Goal: Check status: Check status

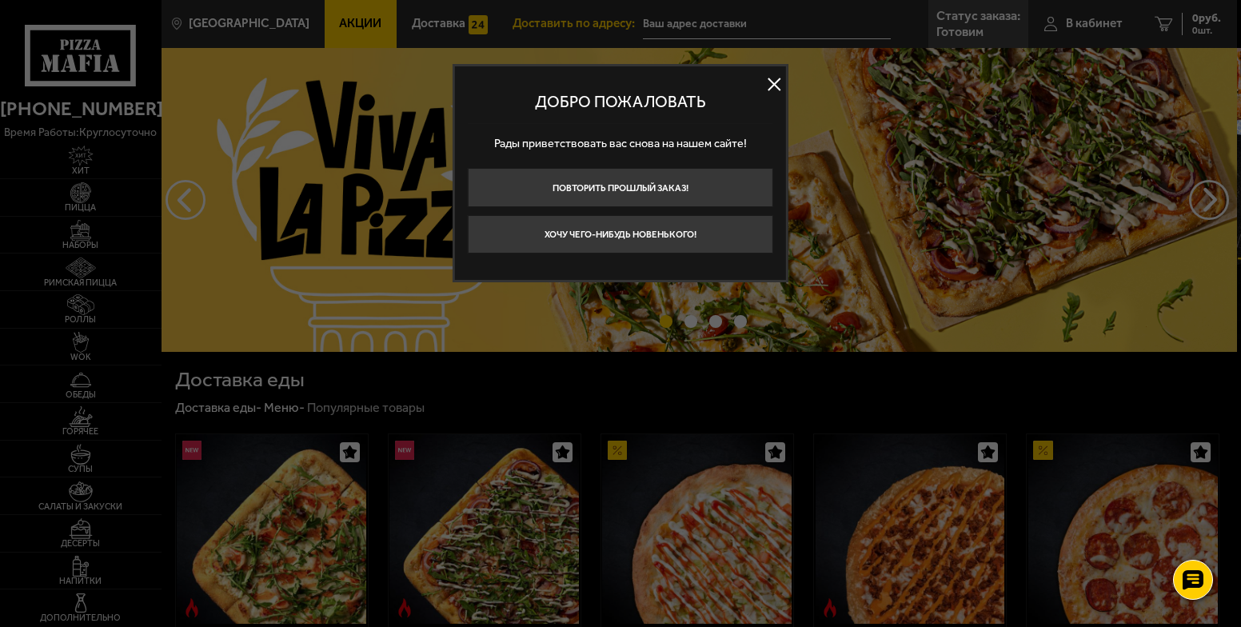
click at [779, 86] on button at bounding box center [774, 85] width 24 height 24
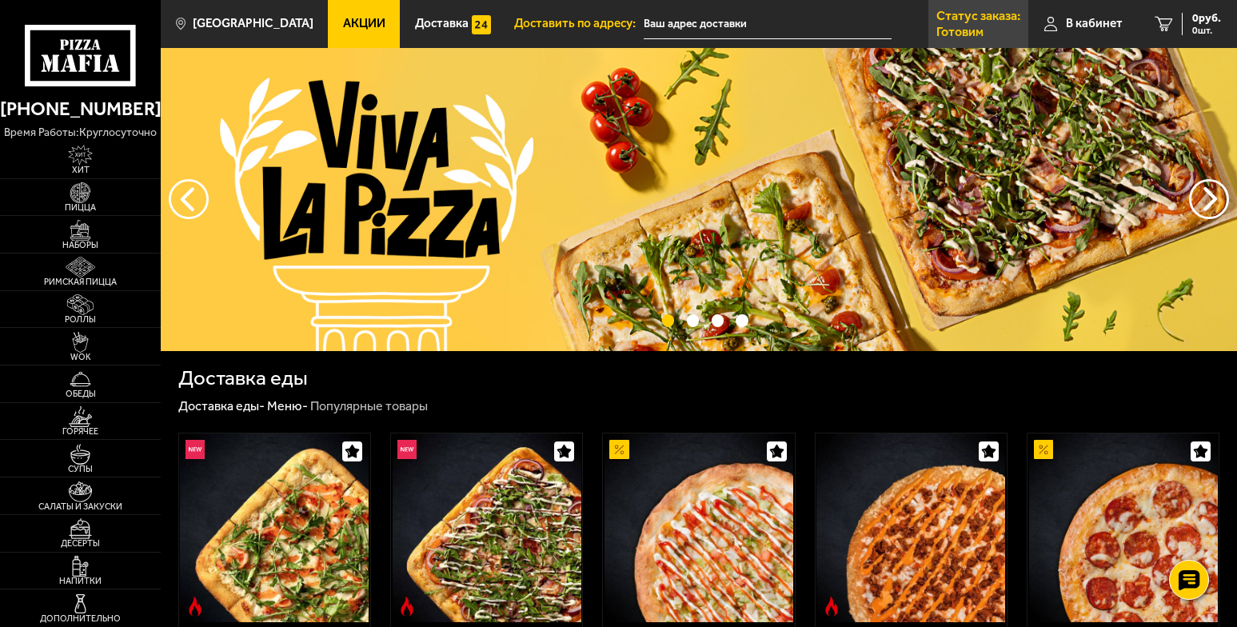
click at [997, 30] on link "Статус заказа: [PERSON_NAME]" at bounding box center [978, 24] width 100 height 48
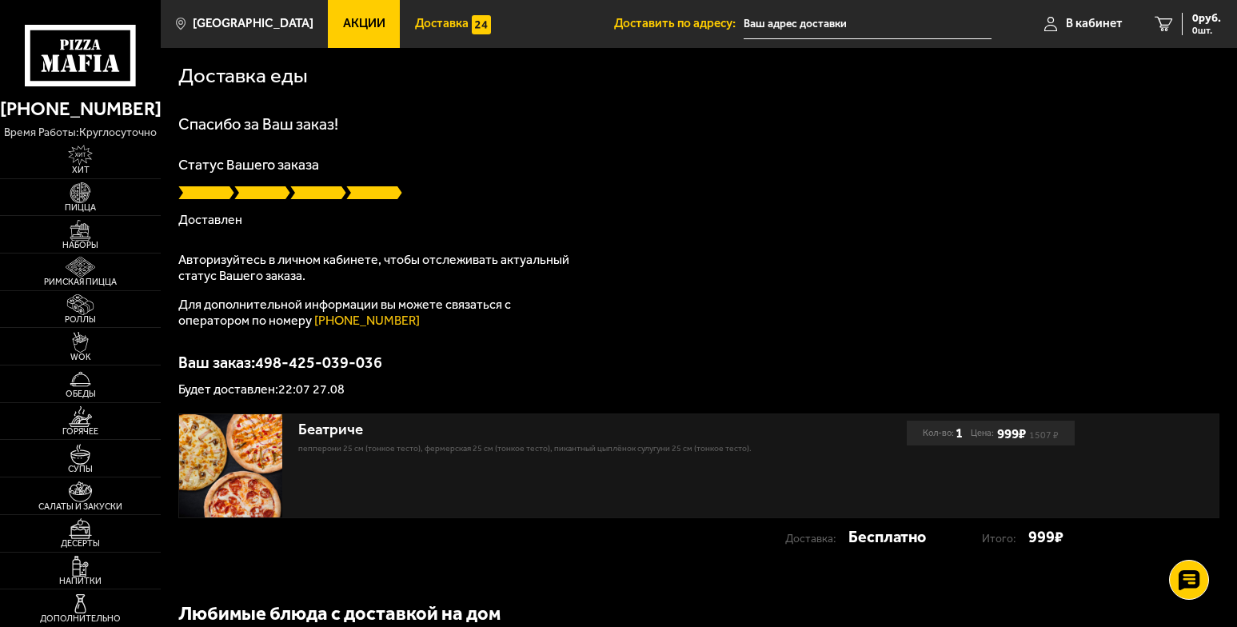
click at [447, 34] on link "Доставка" at bounding box center [453, 24] width 106 height 48
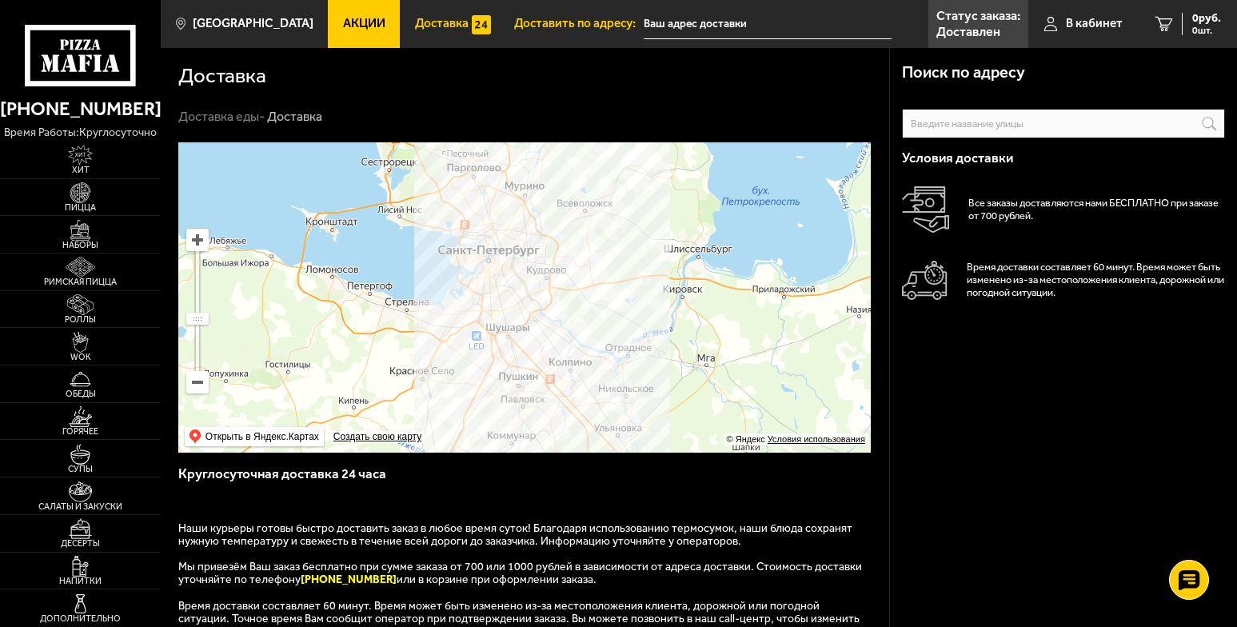
click at [360, 15] on link "Акции" at bounding box center [364, 24] width 72 height 48
